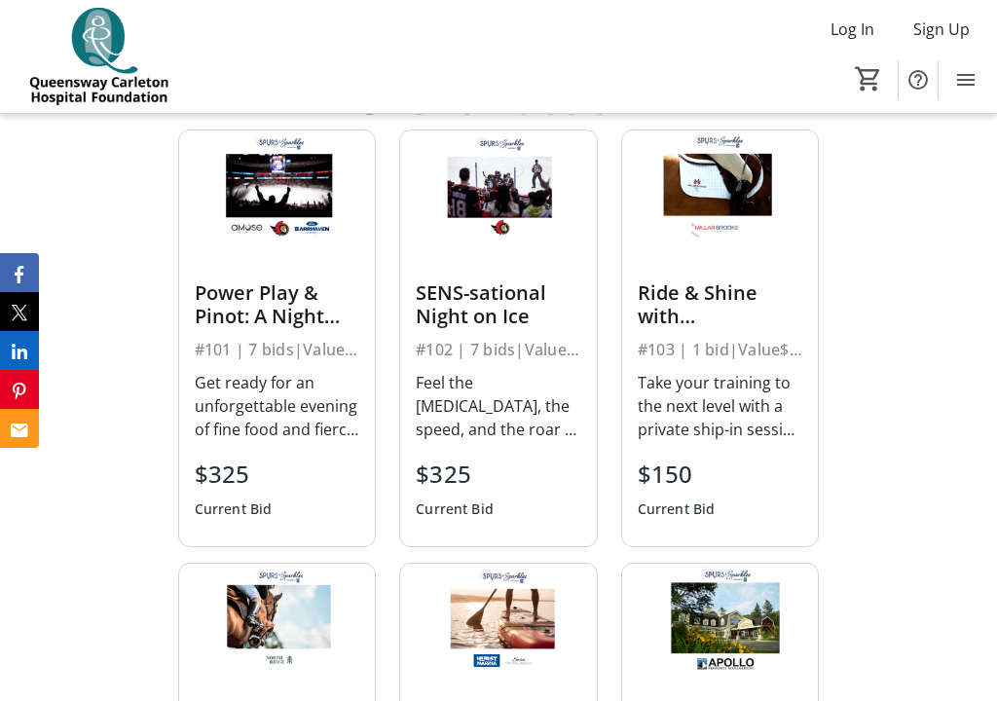
scroll to position [832, 0]
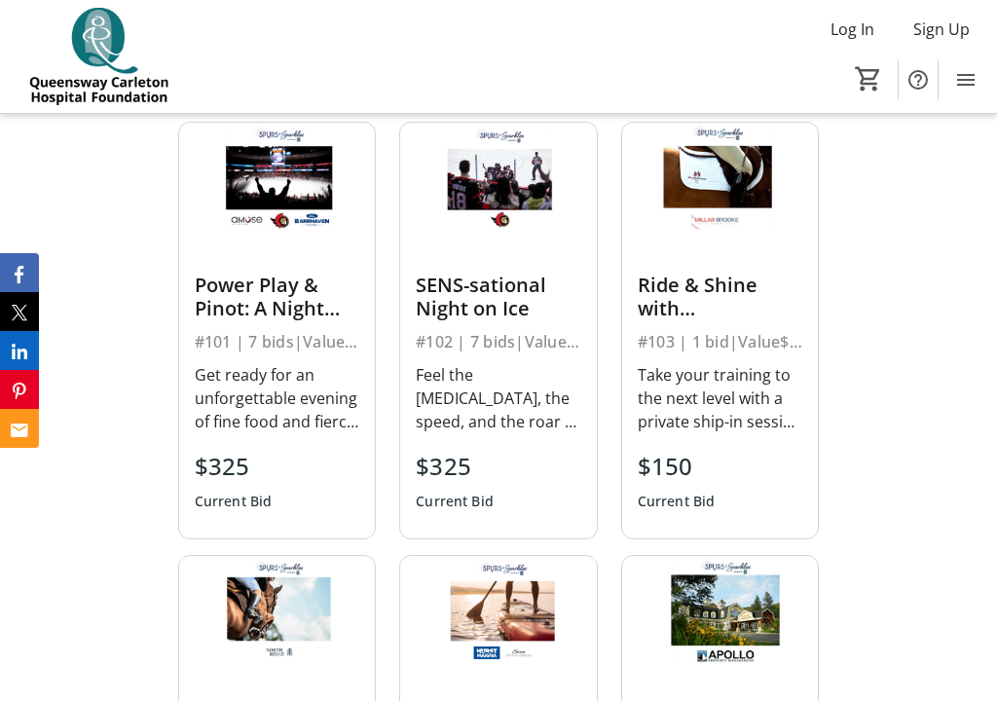
click at [246, 388] on div "Get ready for an unforgettable evening of fine food and fierce competition with…" at bounding box center [278, 398] width 166 height 70
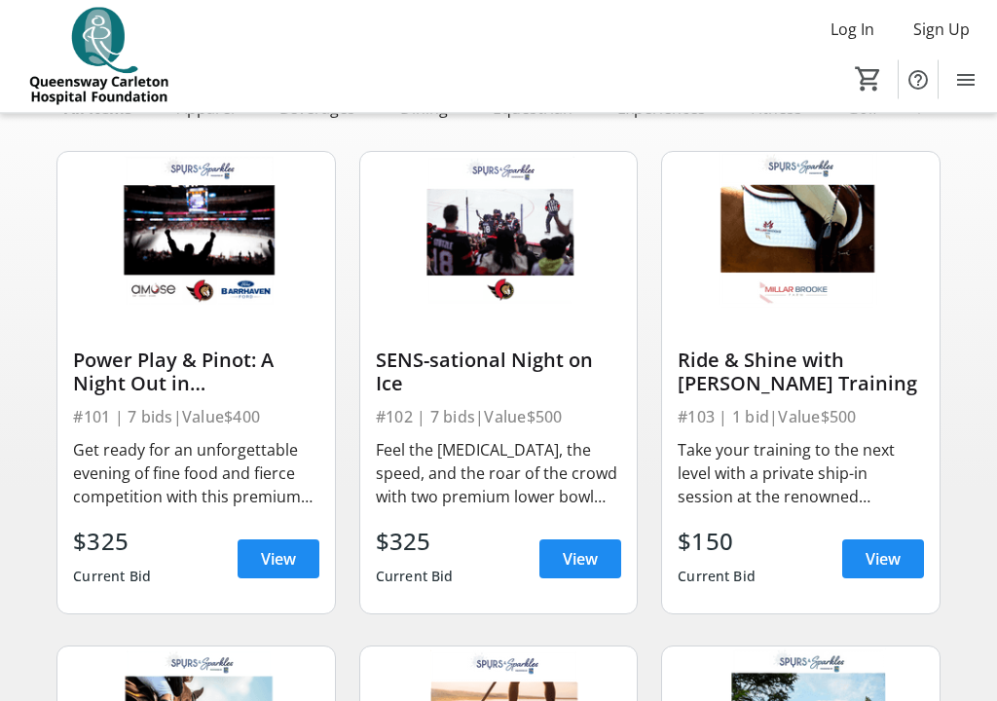
scroll to position [134, 0]
click at [110, 471] on div "Get ready for an unforgettable evening of fine food and fierce competition with…" at bounding box center [195, 473] width 245 height 70
click at [114, 376] on div "Power Play & Pinot: A Night Out in [GEOGRAPHIC_DATA]" at bounding box center [195, 372] width 245 height 47
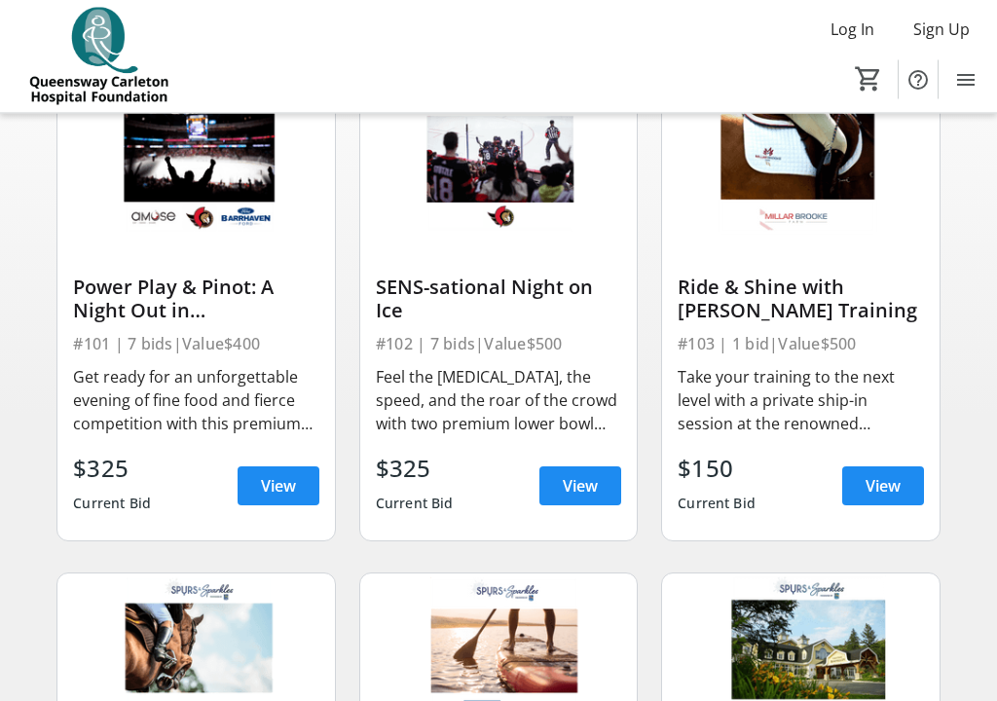
scroll to position [207, 0]
click at [163, 318] on div "Power Play & Pinot: A Night Out in [GEOGRAPHIC_DATA]" at bounding box center [195, 299] width 245 height 47
click at [113, 312] on div "Power Play & Pinot: A Night Out in [GEOGRAPHIC_DATA]" at bounding box center [195, 299] width 245 height 47
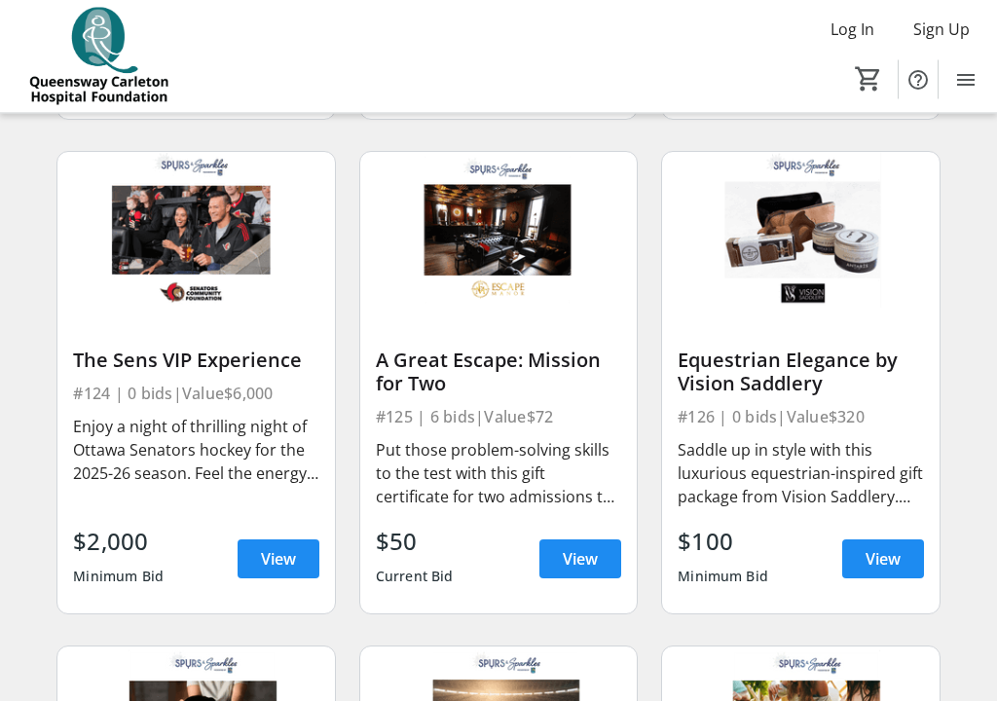
scroll to position [3600, 0]
click at [137, 367] on div "The Sens VIP Experience" at bounding box center [195, 360] width 245 height 23
click at [124, 485] on div "Enjoy a night of thrilling night of Ottawa Senators hockey for the 2025-26 seas…" at bounding box center [195, 461] width 245 height 101
click at [132, 361] on div "The Sens VIP Experience" at bounding box center [195, 360] width 245 height 23
click at [176, 197] on img at bounding box center [195, 230] width 277 height 156
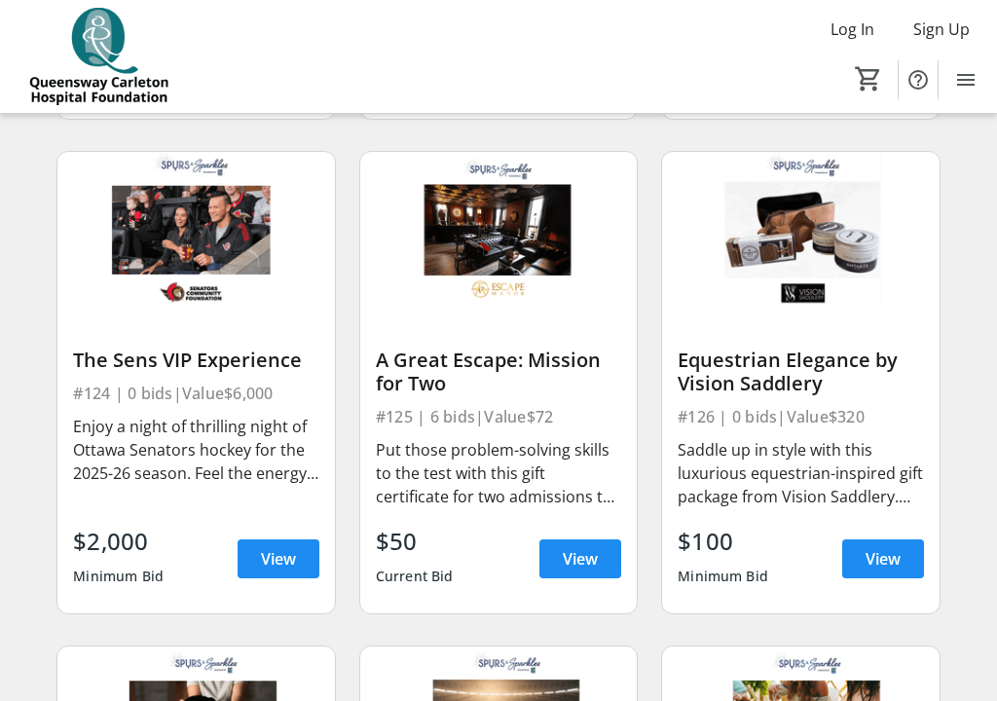
click at [167, 250] on img at bounding box center [195, 230] width 277 height 156
click at [124, 436] on div "Enjoy a night of thrilling night of Ottawa Senators hockey for the 2025-26 seas…" at bounding box center [195, 450] width 245 height 70
click at [258, 555] on span at bounding box center [279, 559] width 82 height 47
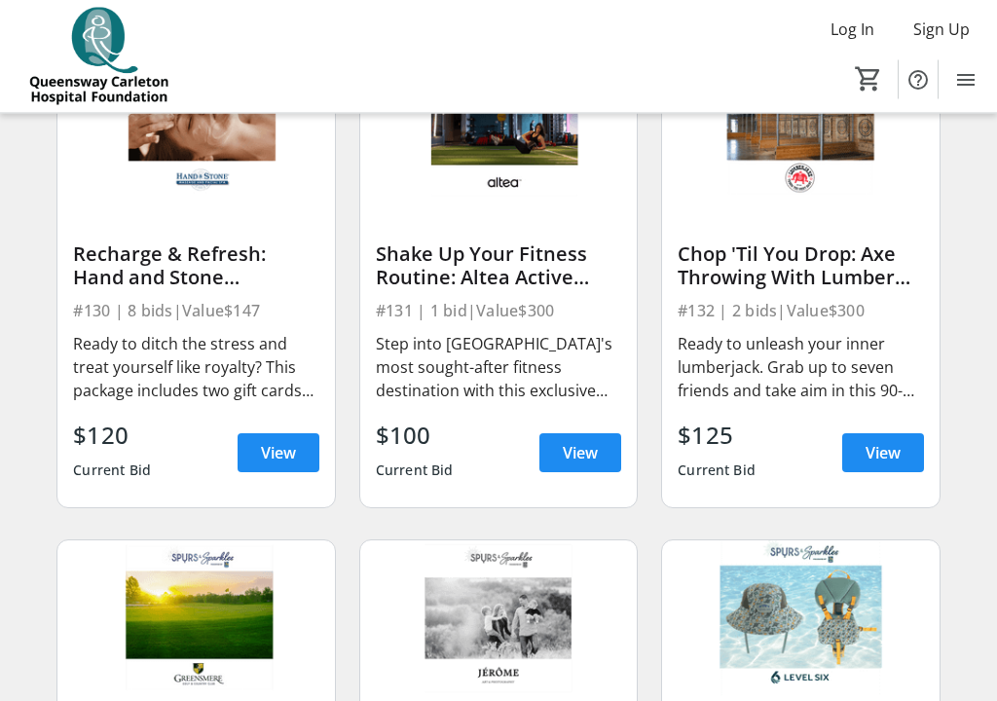
scroll to position [4697, 0]
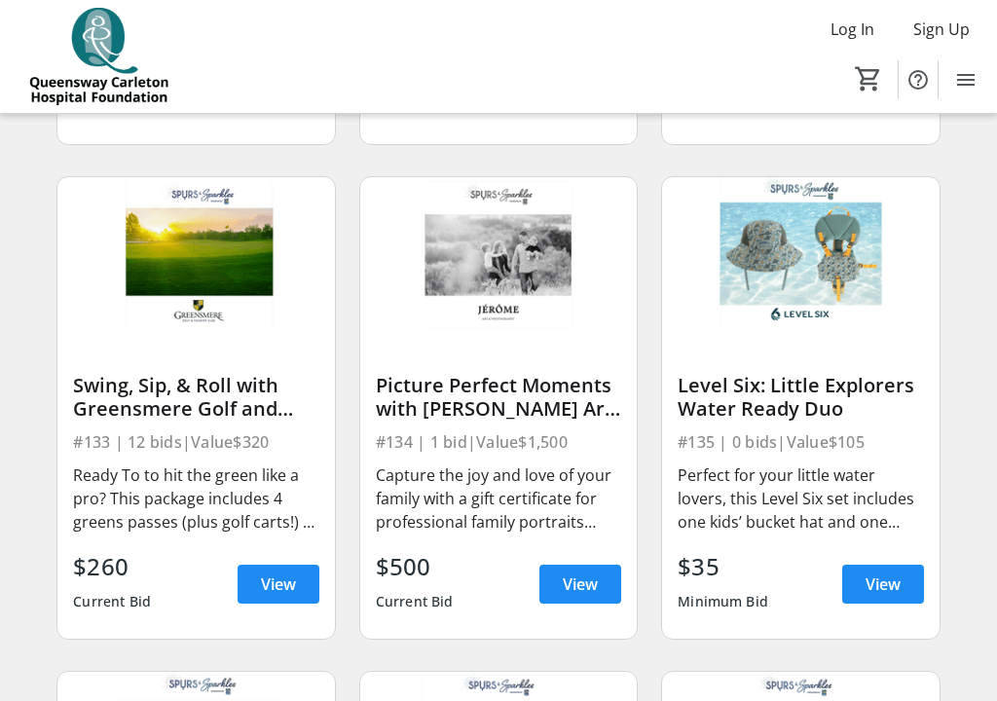
click at [118, 442] on div "#133 | 12 bids | Value $320" at bounding box center [195, 441] width 245 height 27
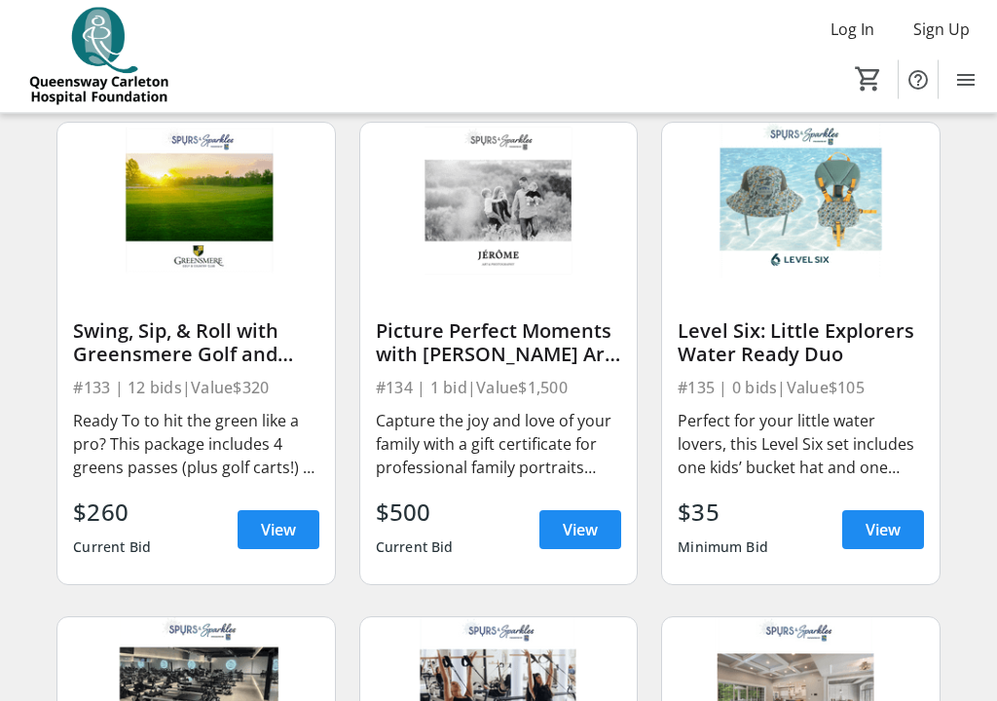
scroll to position [5114, 0]
click at [275, 532] on span "View" at bounding box center [278, 529] width 35 height 23
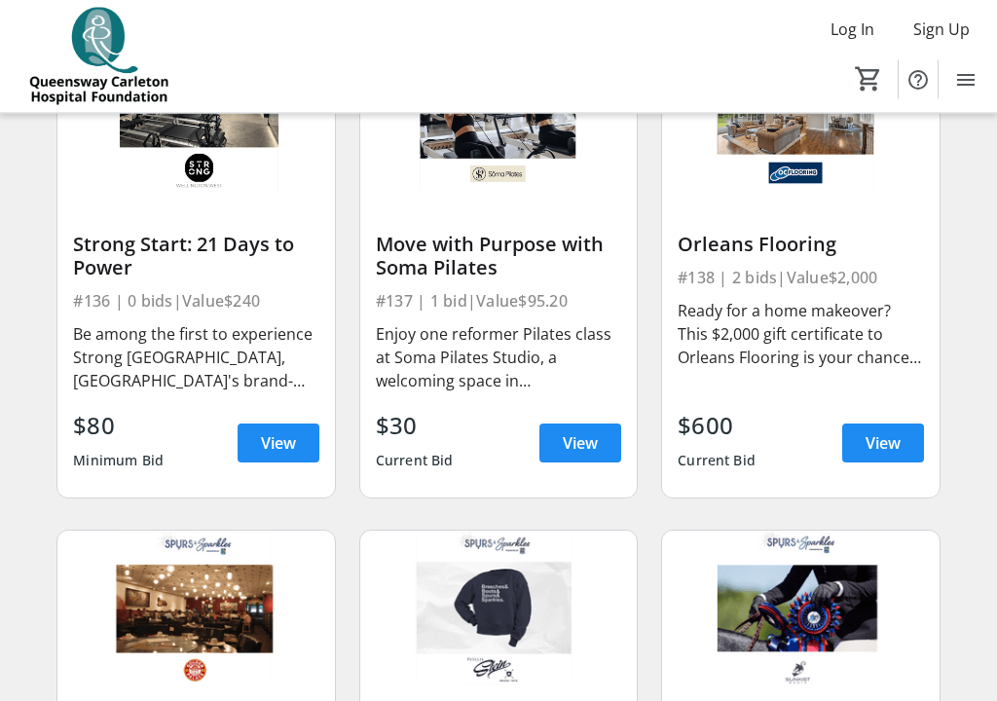
scroll to position [5697, 0]
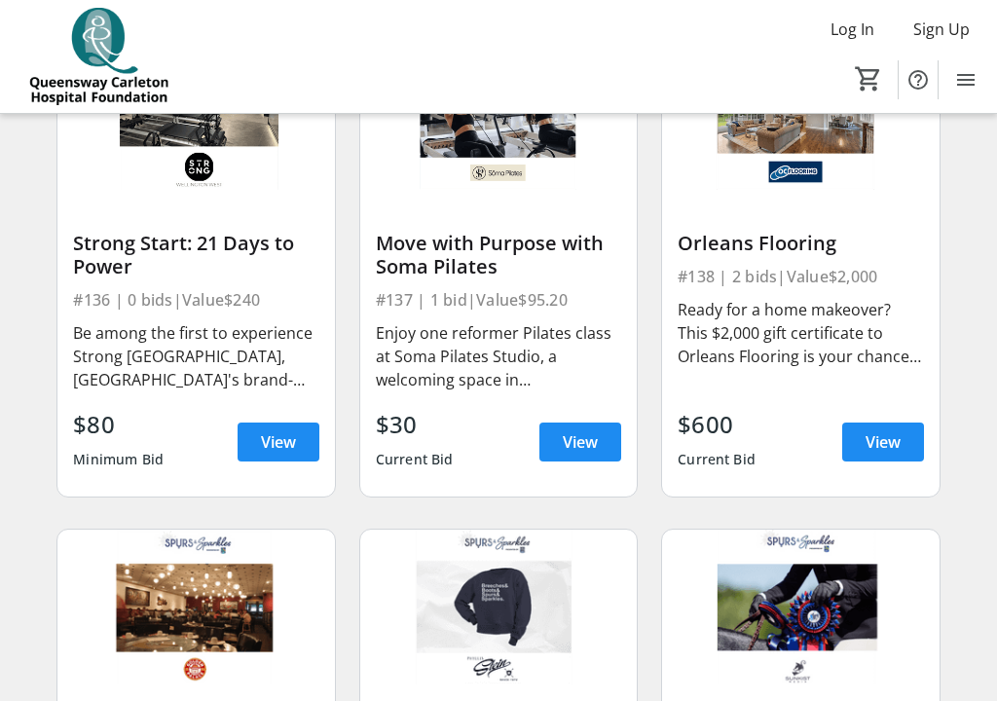
click at [272, 443] on span "View" at bounding box center [278, 441] width 35 height 23
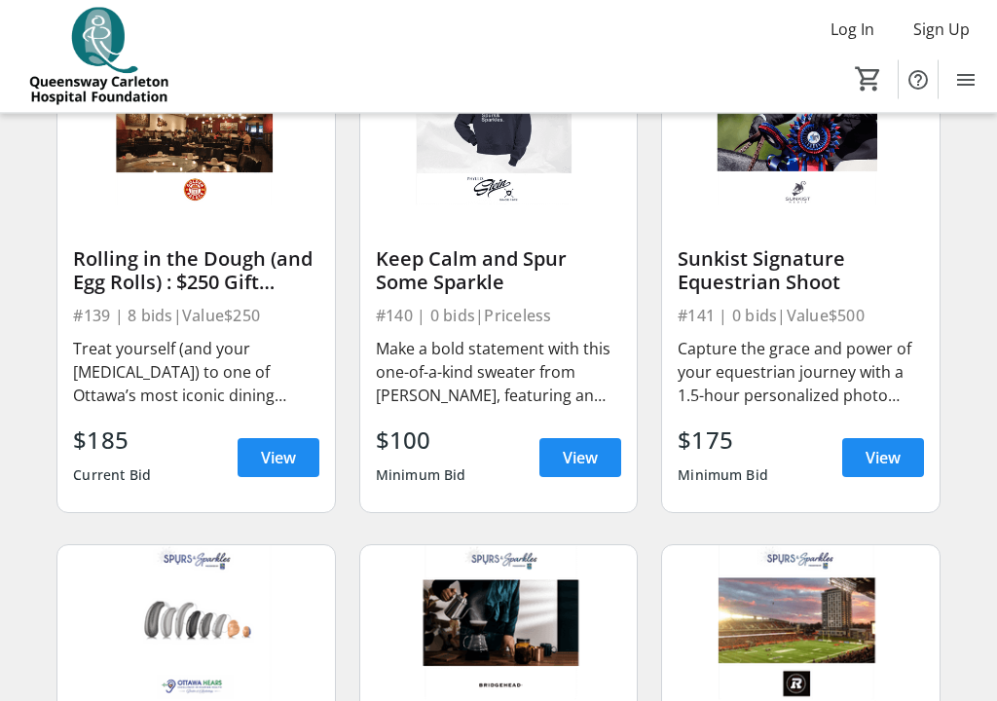
scroll to position [6180, 0]
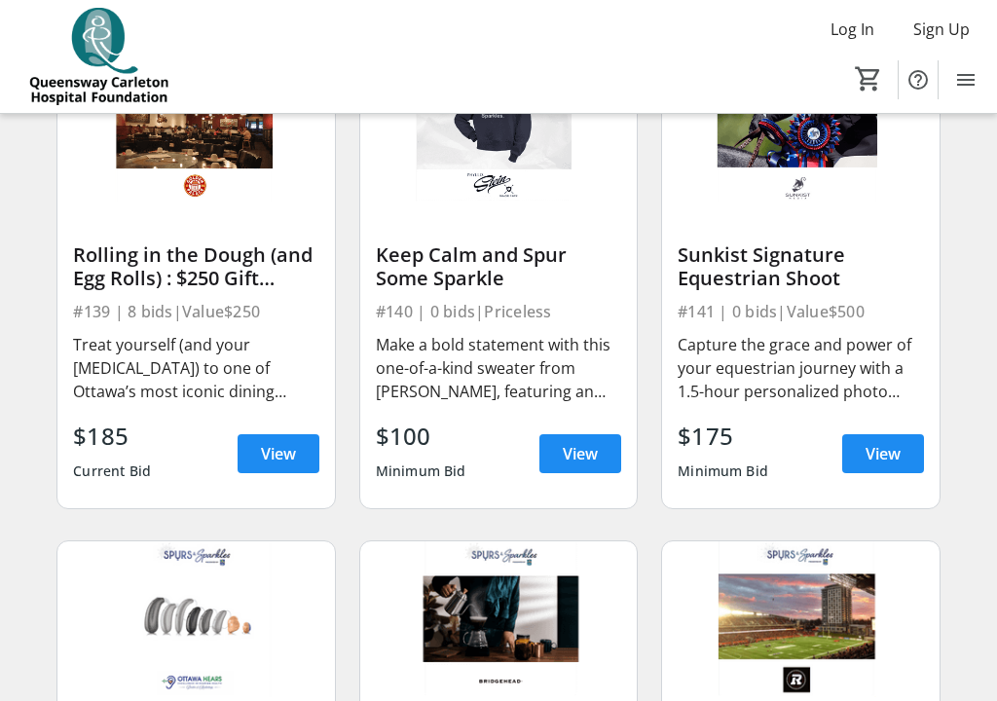
click at [276, 461] on span "View" at bounding box center [278, 453] width 35 height 23
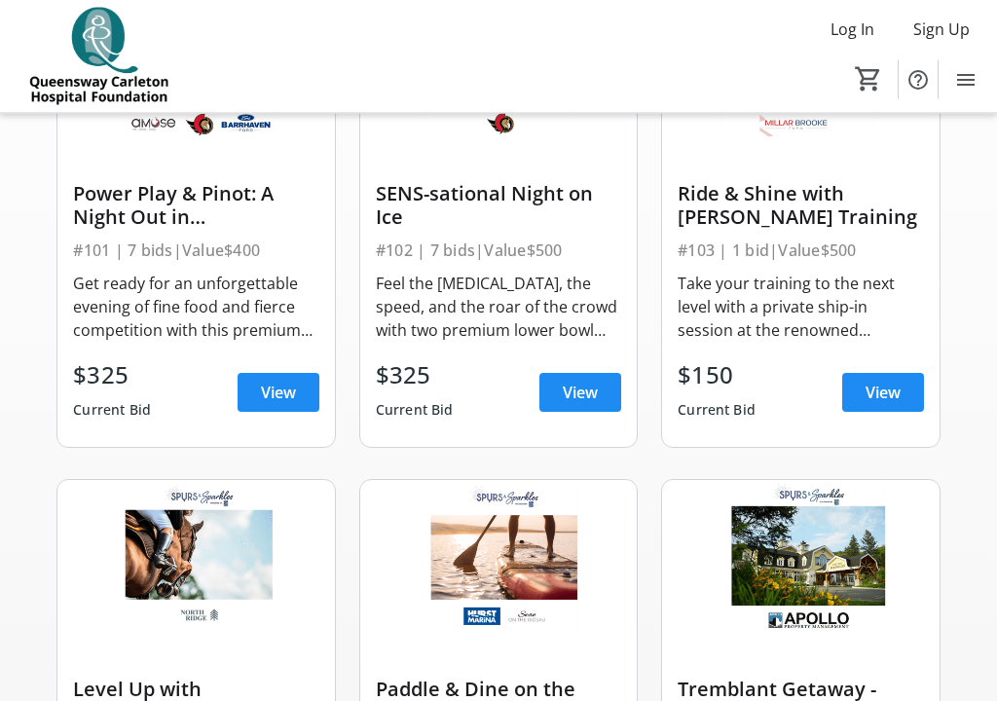
scroll to position [301, 0]
click at [266, 388] on span "View" at bounding box center [278, 392] width 35 height 23
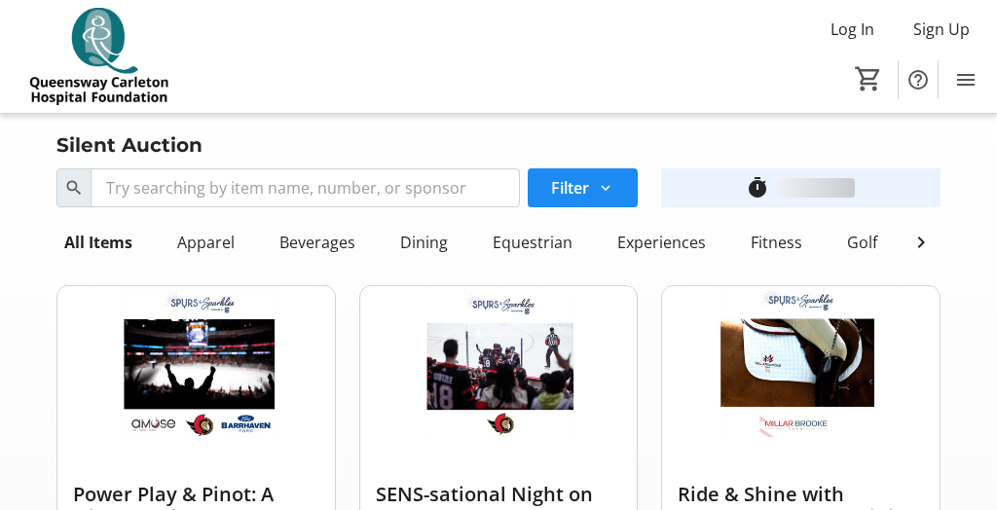
scroll to position [301, 0]
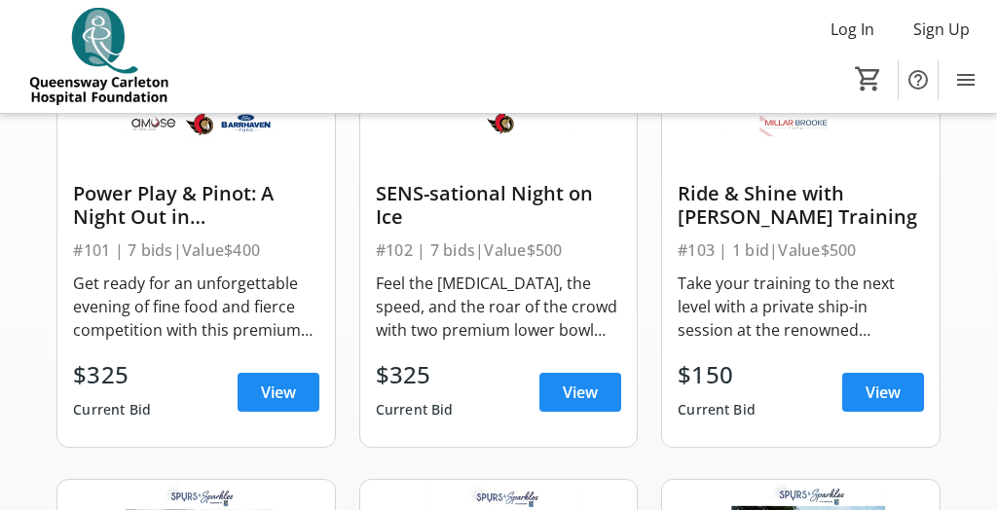
click at [581, 395] on span "View" at bounding box center [580, 392] width 35 height 23
